Goal: Check status: Check status

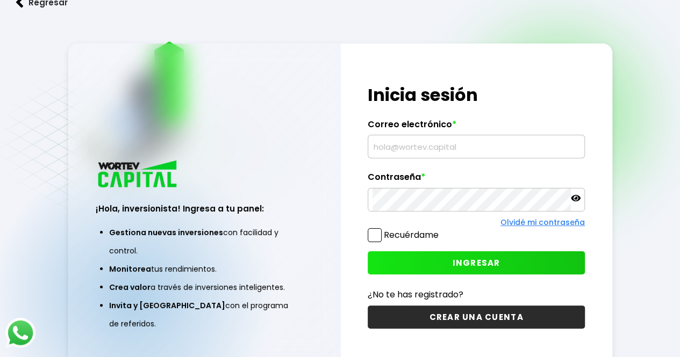
click at [422, 148] on input "text" at bounding box center [475, 146] width 207 height 23
click at [417, 154] on input "text" at bounding box center [475, 146] width 207 height 23
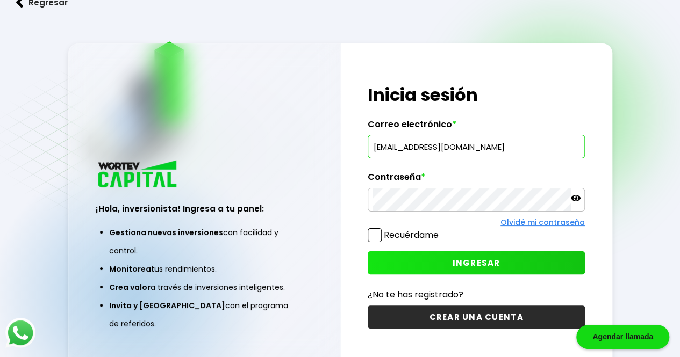
type input "[EMAIL_ADDRESS][DOMAIN_NAME]"
click at [493, 258] on span "INGRESAR" at bounding box center [476, 262] width 48 height 11
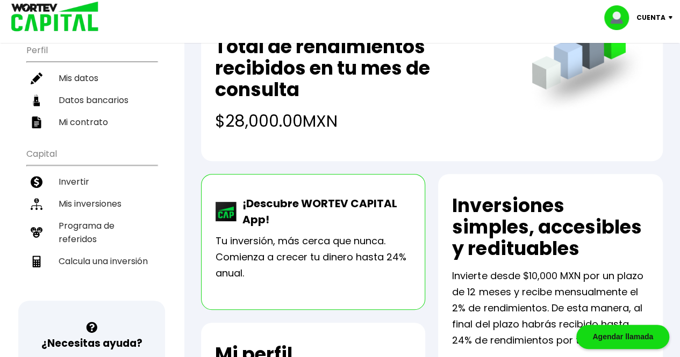
scroll to position [125, 0]
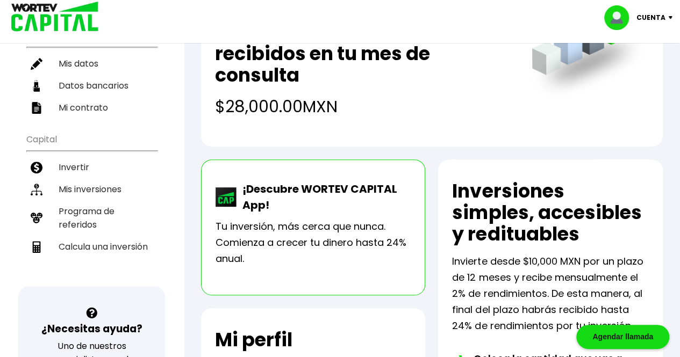
click at [100, 178] on li "Mis inversiones" at bounding box center [91, 189] width 131 height 22
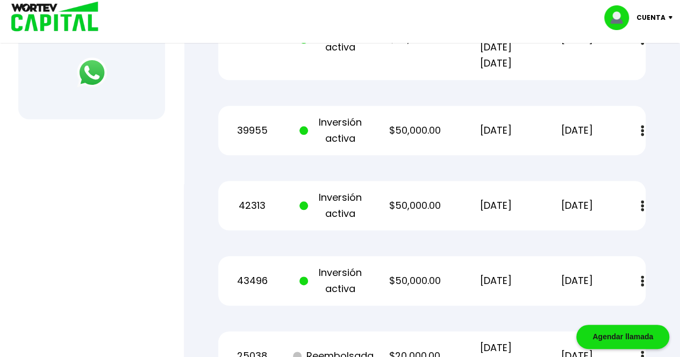
scroll to position [483, 0]
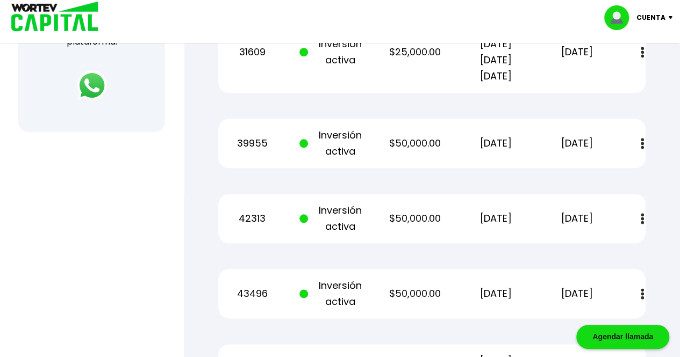
drag, startPoint x: 379, startPoint y: 140, endPoint x: 530, endPoint y: 145, distance: 150.5
click at [530, 145] on div "39955 Inversión activa $50,000.00 [DATE] [DATE] Estado de cuenta" at bounding box center [431, 143] width 427 height 49
click at [518, 167] on div "39955 Inversión activa $50,000.00 [DATE] [DATE] Estado de cuenta" at bounding box center [431, 143] width 427 height 49
